Goal: Information Seeking & Learning: Learn about a topic

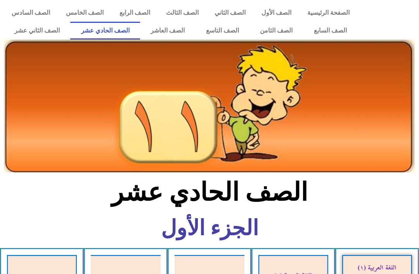
scroll to position [182, 0]
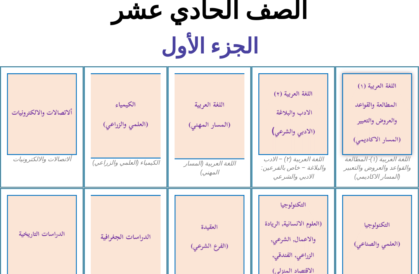
click at [378, 115] on img at bounding box center [377, 114] width 70 height 82
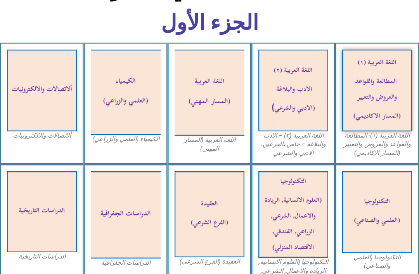
scroll to position [206, 0]
click at [139, 110] on img at bounding box center [126, 92] width 70 height 85
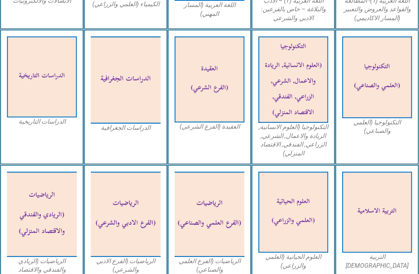
scroll to position [343, 0]
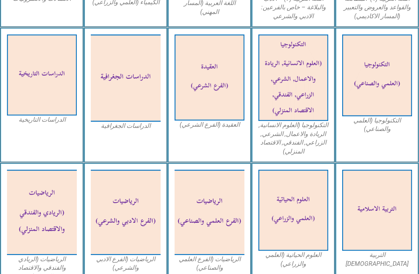
click at [321, 187] on img at bounding box center [293, 210] width 70 height 81
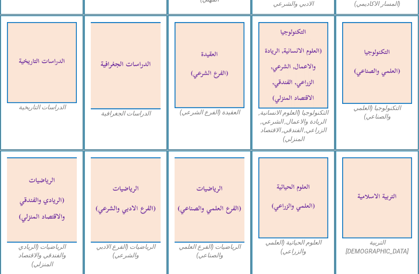
click at [229, 164] on img at bounding box center [210, 199] width 70 height 85
click at [365, 157] on img at bounding box center [377, 197] width 70 height 81
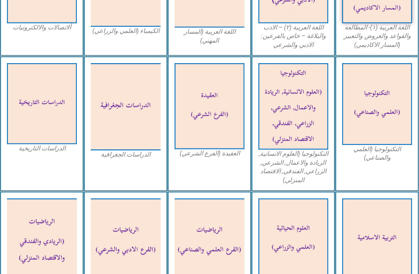
scroll to position [321, 0]
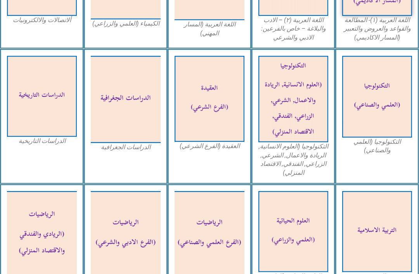
click at [237, 222] on img at bounding box center [210, 233] width 70 height 85
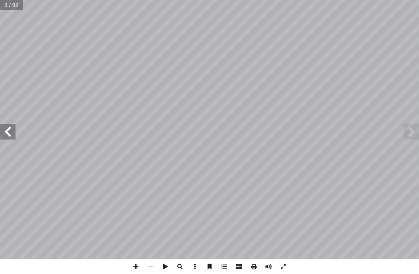
click at [14, 126] on span at bounding box center [8, 132] width 16 height 16
click at [3, 127] on span at bounding box center [8, 132] width 16 height 16
click at [5, 129] on span at bounding box center [8, 132] width 16 height 16
click at [414, 128] on span at bounding box center [411, 132] width 16 height 16
click at [405, 130] on span at bounding box center [411, 132] width 16 height 16
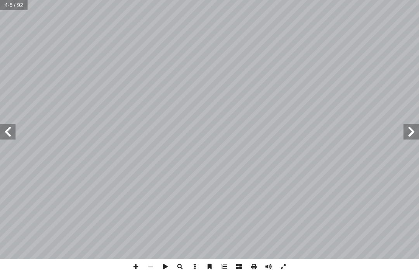
click at [12, 126] on span at bounding box center [8, 132] width 16 height 16
click at [15, 129] on span at bounding box center [8, 132] width 16 height 16
click at [15, 131] on span at bounding box center [8, 132] width 16 height 16
click at [15, 135] on span at bounding box center [8, 132] width 16 height 16
click at [7, 130] on span at bounding box center [8, 132] width 16 height 16
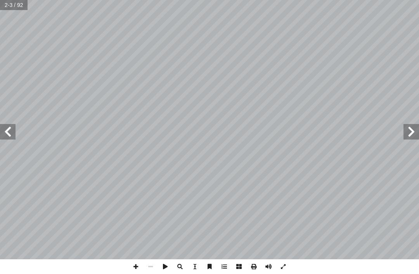
click at [4, 132] on span at bounding box center [8, 132] width 16 height 16
click at [4, 131] on span at bounding box center [8, 132] width 16 height 16
click at [3, 129] on span at bounding box center [8, 132] width 16 height 16
click at [2, 129] on span at bounding box center [8, 132] width 16 height 16
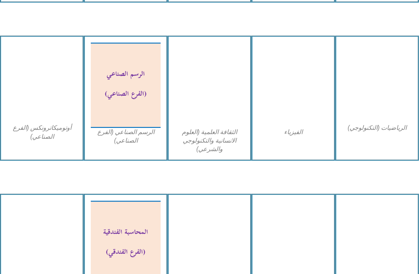
scroll to position [628, 0]
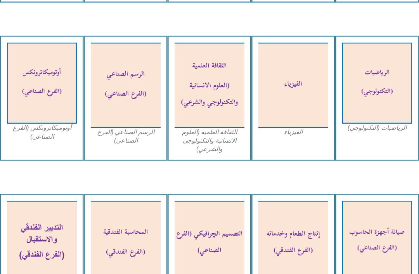
click at [310, 66] on img at bounding box center [293, 85] width 70 height 85
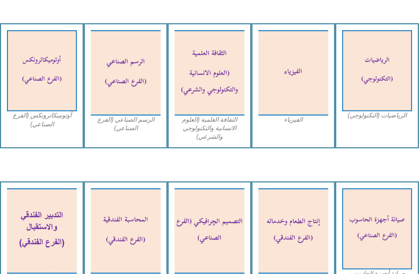
scroll to position [640, 0]
click at [320, 81] on img at bounding box center [293, 72] width 70 height 85
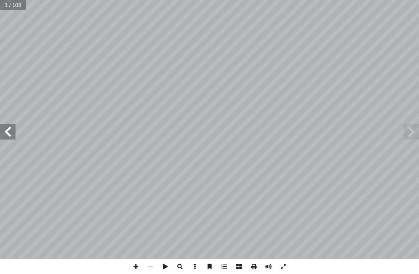
click at [6, 131] on span at bounding box center [8, 132] width 16 height 16
click at [3, 124] on span at bounding box center [8, 132] width 16 height 16
click at [5, 127] on span at bounding box center [8, 132] width 16 height 16
click at [414, 133] on span at bounding box center [411, 132] width 16 height 16
click at [3, 125] on span at bounding box center [8, 132] width 16 height 16
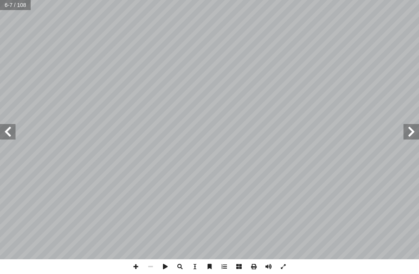
click at [0, 128] on span at bounding box center [8, 132] width 16 height 16
click at [2, 128] on span at bounding box center [8, 132] width 16 height 16
click at [3, 130] on span at bounding box center [8, 132] width 16 height 16
click at [2, 131] on span at bounding box center [8, 132] width 16 height 16
click at [417, 134] on span at bounding box center [411, 132] width 16 height 16
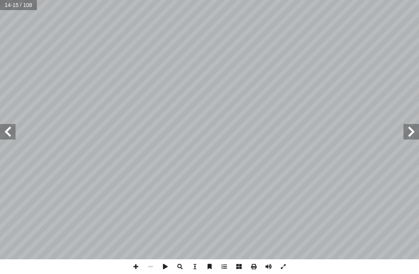
click at [413, 137] on span at bounding box center [411, 132] width 16 height 16
click at [407, 137] on span at bounding box center [411, 132] width 16 height 16
click at [408, 135] on span at bounding box center [411, 132] width 16 height 16
